Goal: Transaction & Acquisition: Book appointment/travel/reservation

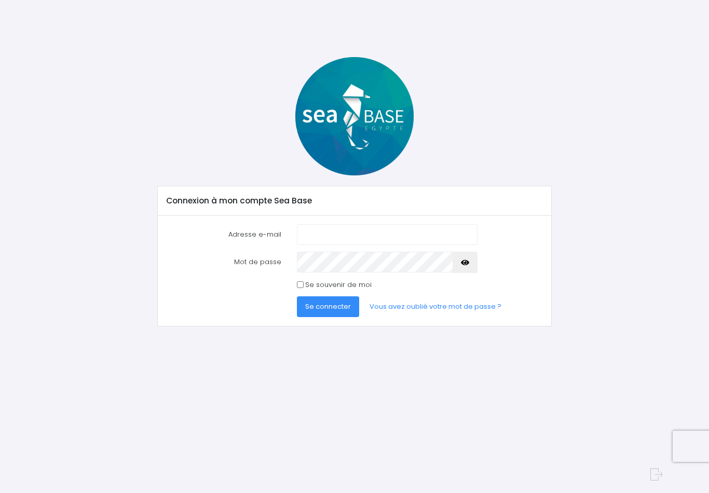
click at [321, 236] on input "Adresse e-mail" at bounding box center [387, 234] width 181 height 21
type input "[PERSON_NAME][EMAIL_ADDRESS][DOMAIN_NAME]"
click at [344, 306] on span "Se connecter" at bounding box center [328, 307] width 46 height 10
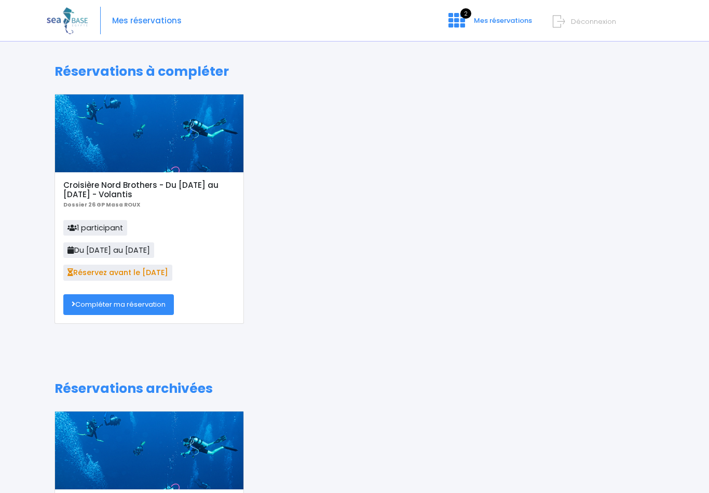
click at [158, 301] on link "Compléter ma réservation" at bounding box center [118, 304] width 111 height 21
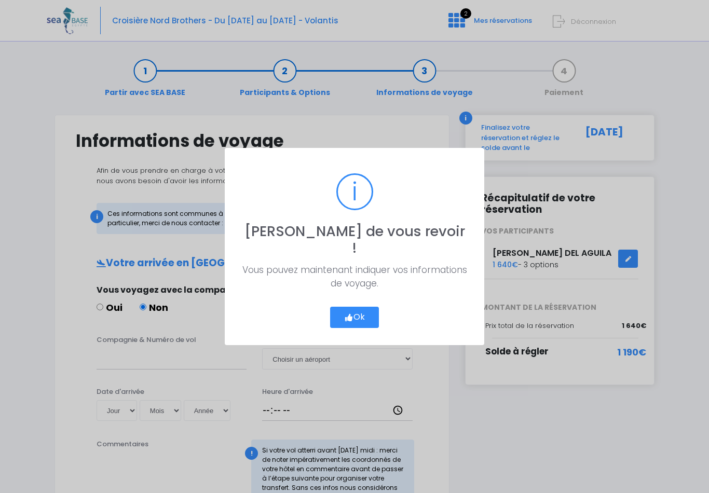
click at [364, 307] on button "Ok" at bounding box center [354, 318] width 49 height 22
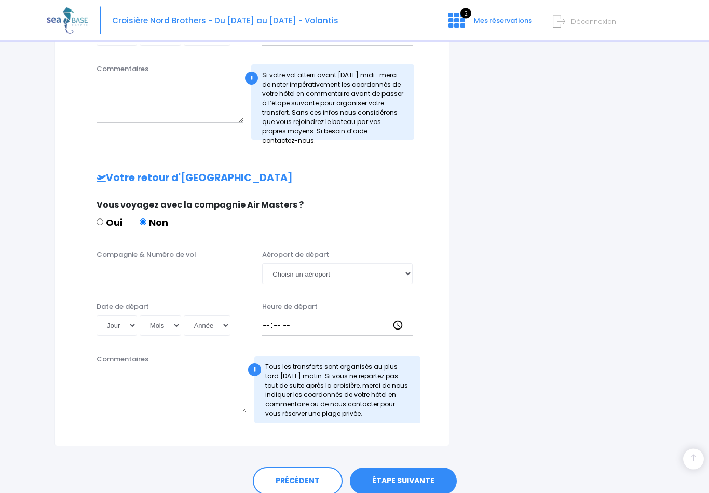
scroll to position [400, 0]
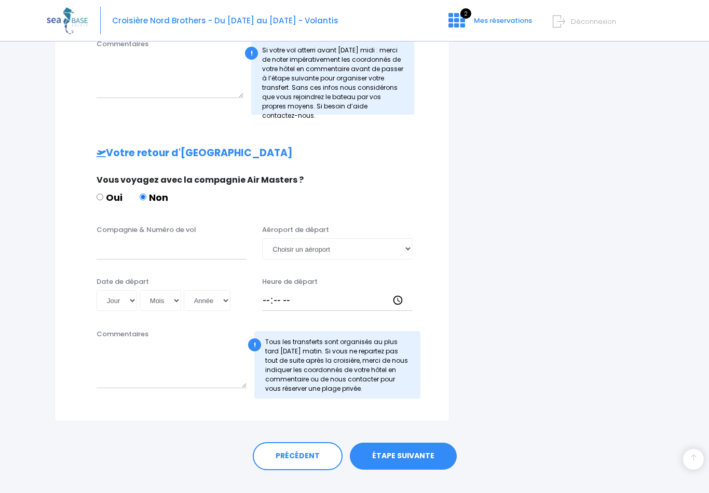
click at [401, 451] on link "ÉTAPE SUIVANTE" at bounding box center [403, 456] width 107 height 27
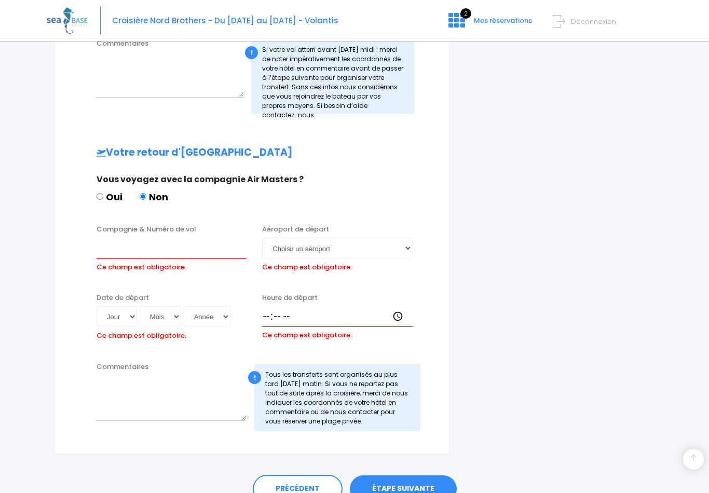
scroll to position [466, 0]
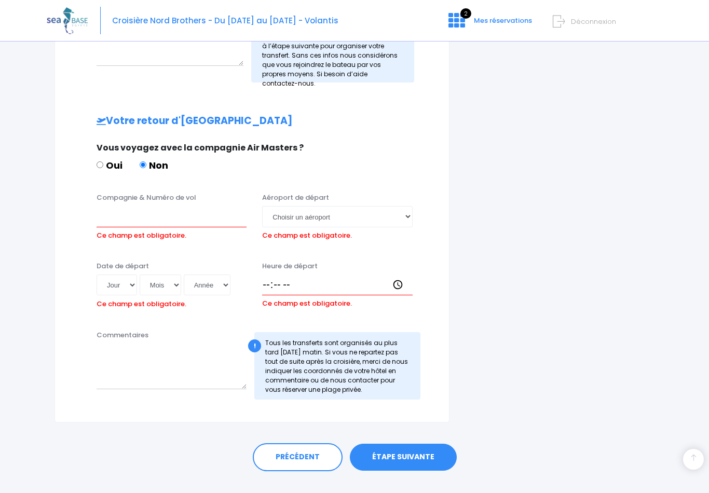
click at [405, 452] on link "ÉTAPE SUIVANTE" at bounding box center [403, 457] width 107 height 27
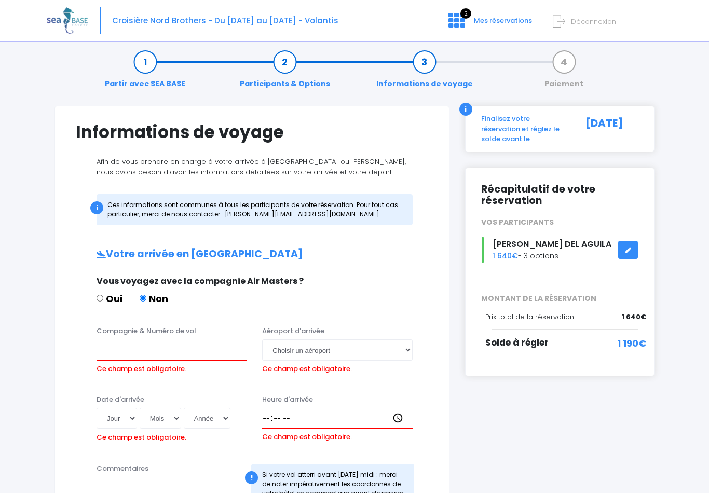
scroll to position [0, 0]
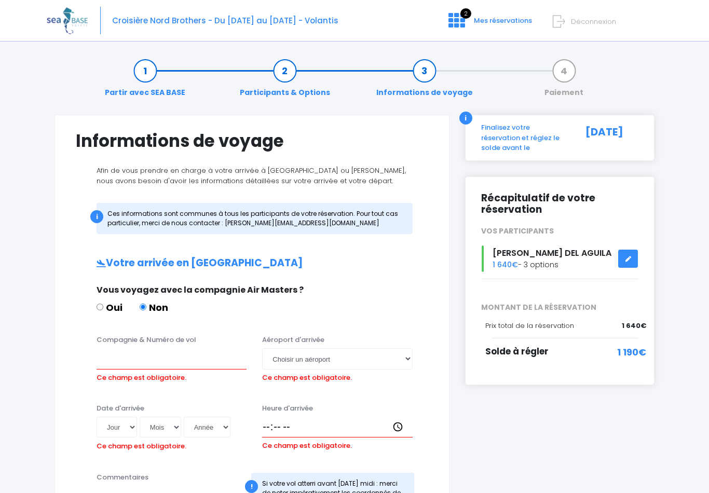
click at [302, 88] on link "Participants & Options" at bounding box center [285, 81] width 101 height 33
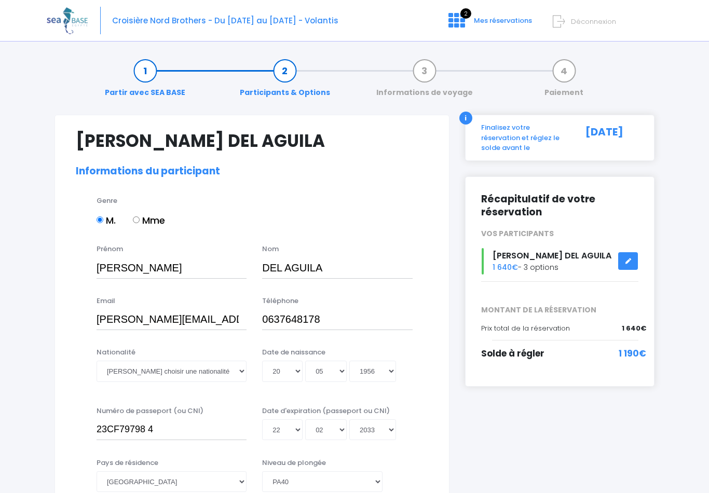
select select "PA40"
select select "L"
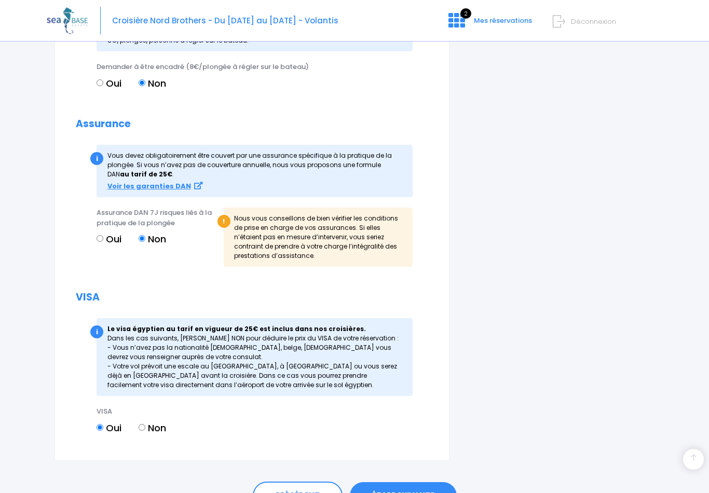
scroll to position [1269, 0]
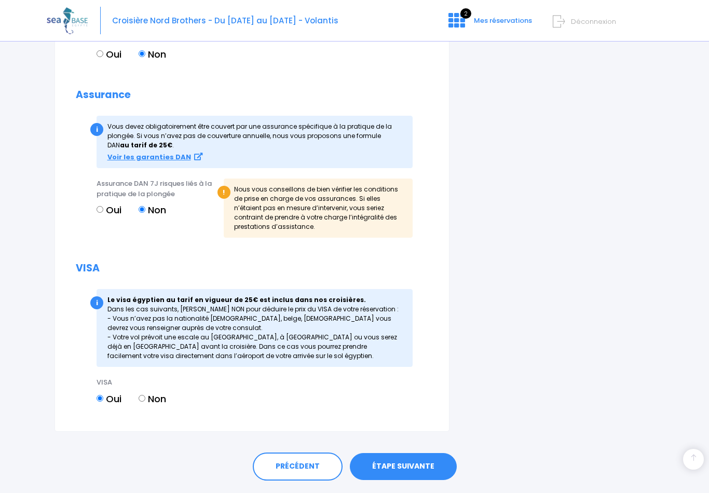
click at [409, 453] on link "ÉTAPE SUIVANTE" at bounding box center [403, 466] width 107 height 27
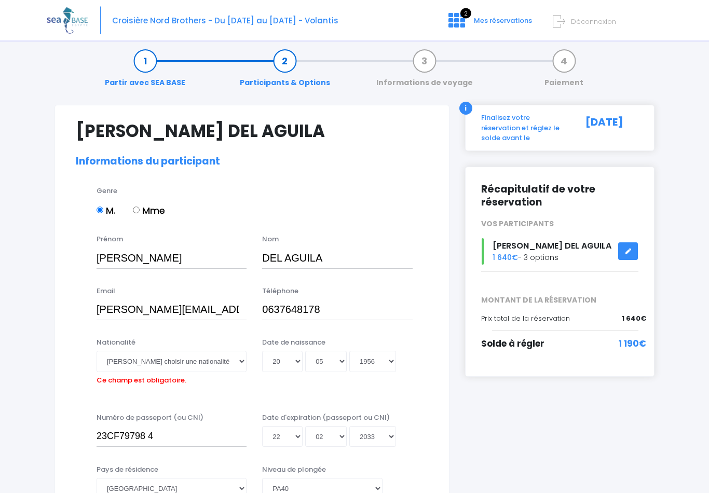
scroll to position [0, 0]
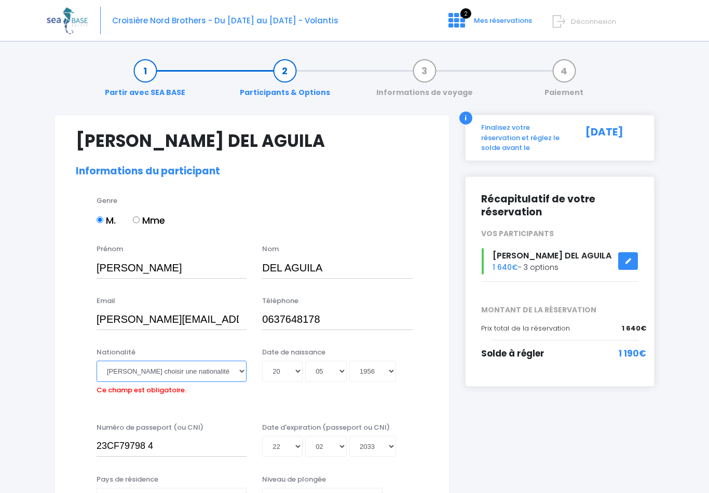
click at [240, 371] on select "Veuillez choisir une nationalité [DEMOGRAPHIC_DATA] Algerienne Allemande [GEOGR…" at bounding box center [172, 371] width 150 height 21
select select "Française"
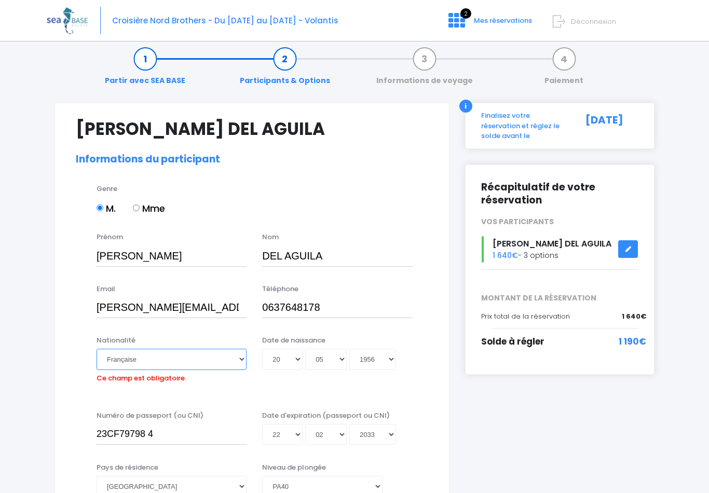
scroll to position [11, 0]
